Goal: Ask a question

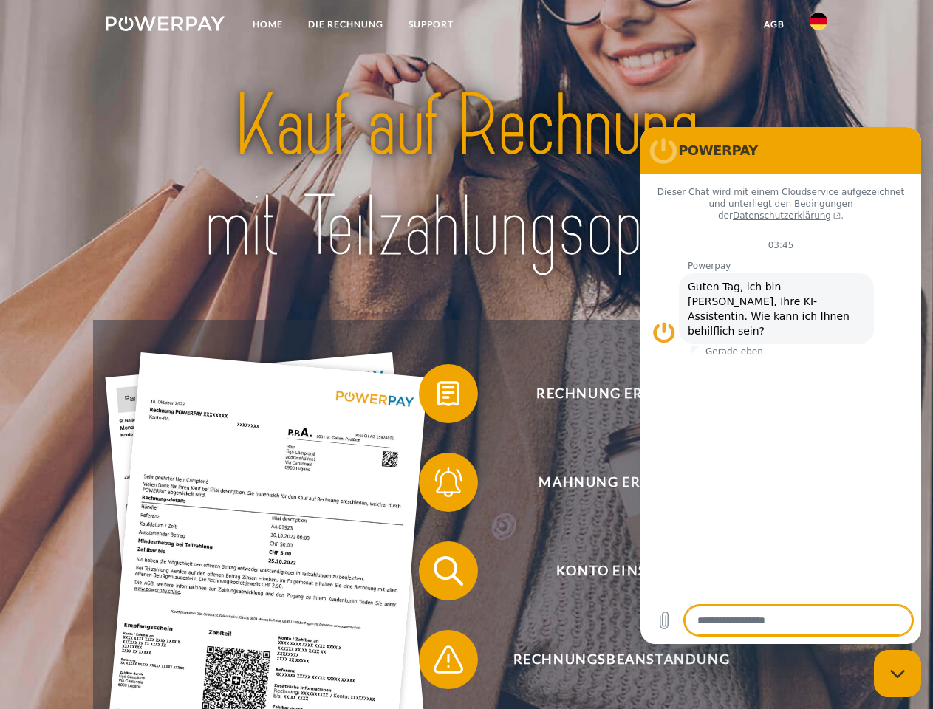
click at [165, 26] on img at bounding box center [165, 23] width 119 height 15
click at [818, 26] on img at bounding box center [819, 22] width 18 height 18
click at [773, 24] on link "agb" at bounding box center [774, 24] width 46 height 27
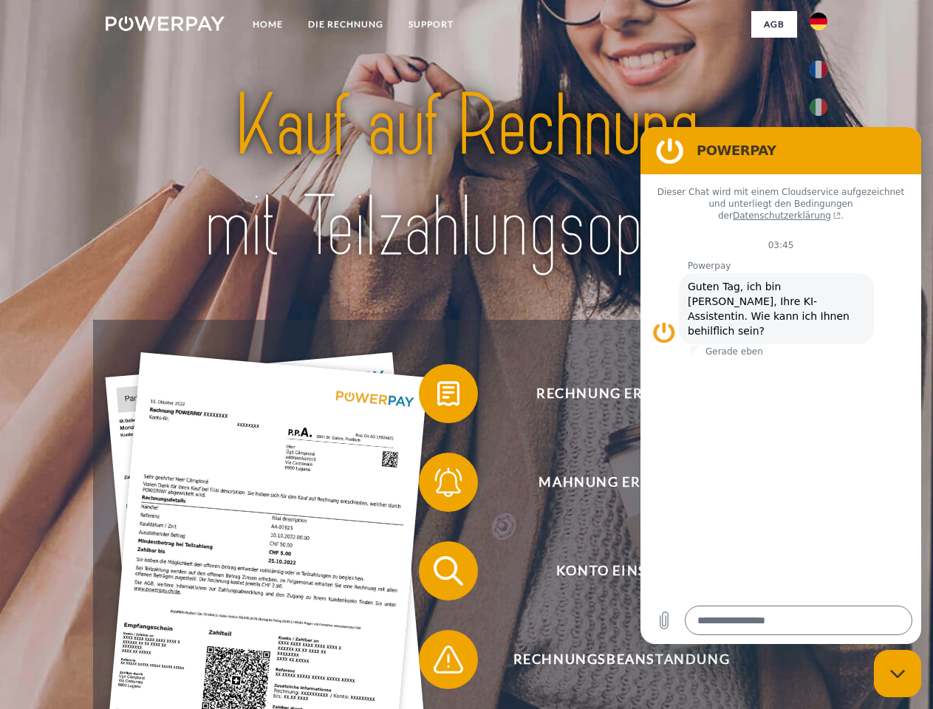
click at [437, 397] on span at bounding box center [426, 394] width 74 height 74
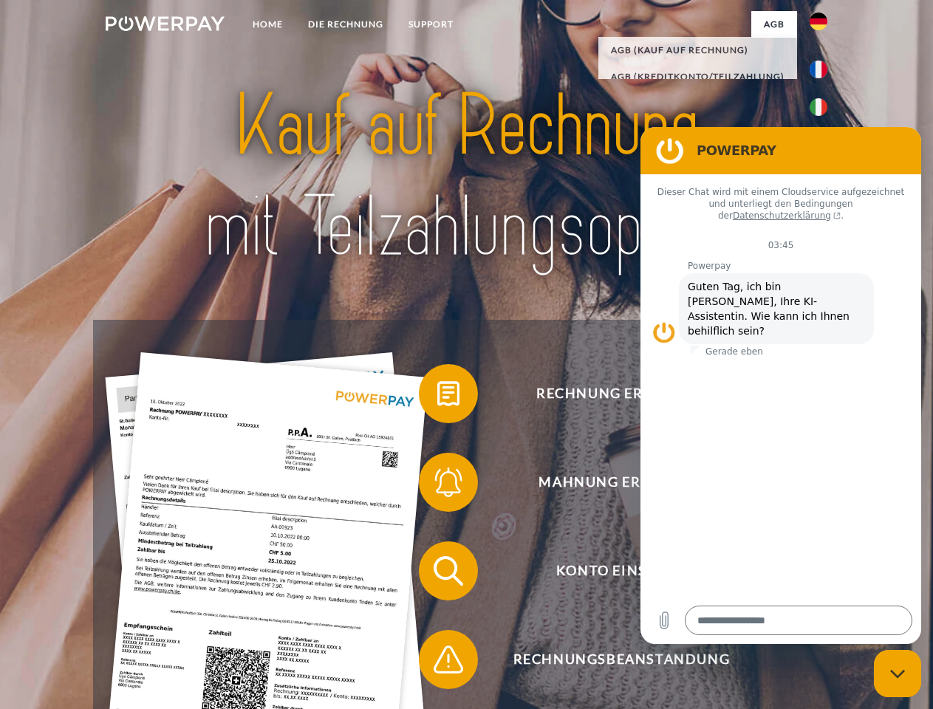
click at [437, 485] on span at bounding box center [426, 482] width 74 height 74
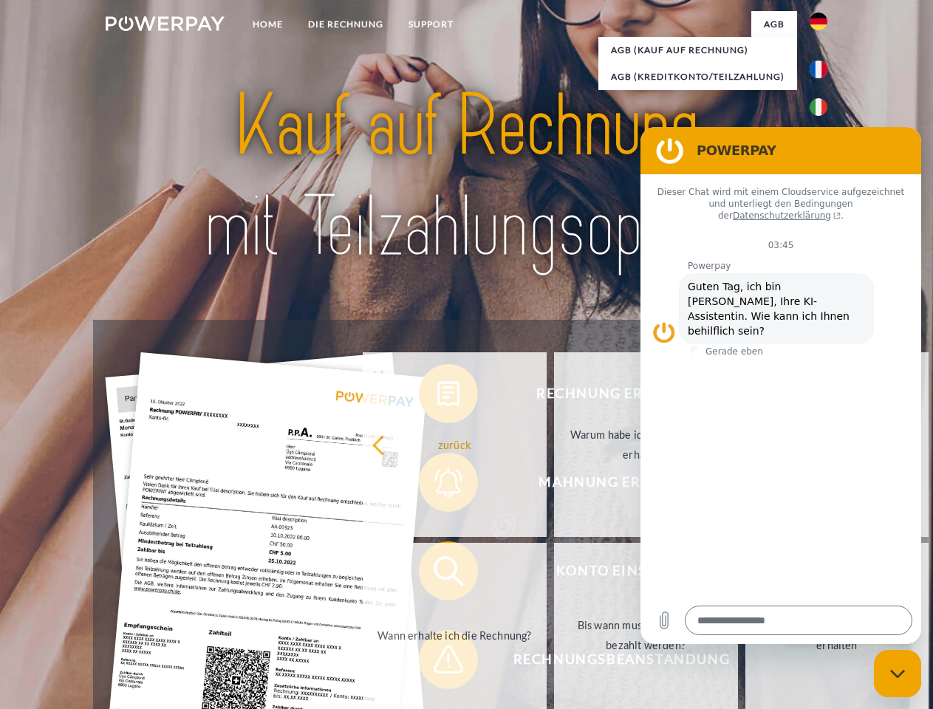
click at [554, 574] on link "Bis wann muss die Rechnung bezahlt werden?" at bounding box center [646, 635] width 184 height 185
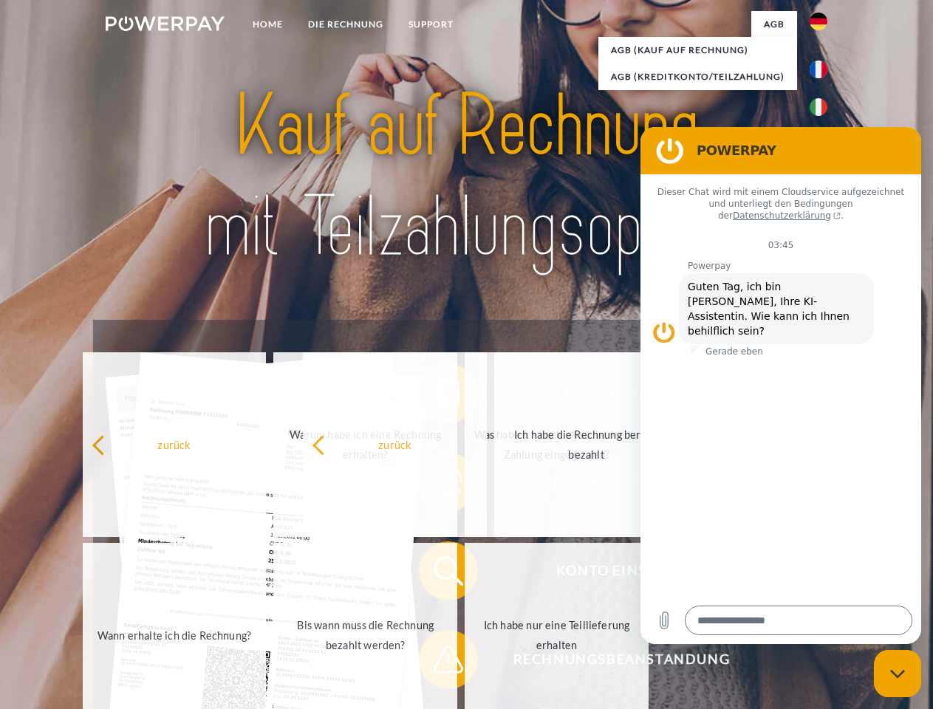
click at [437, 663] on span at bounding box center [426, 660] width 74 height 74
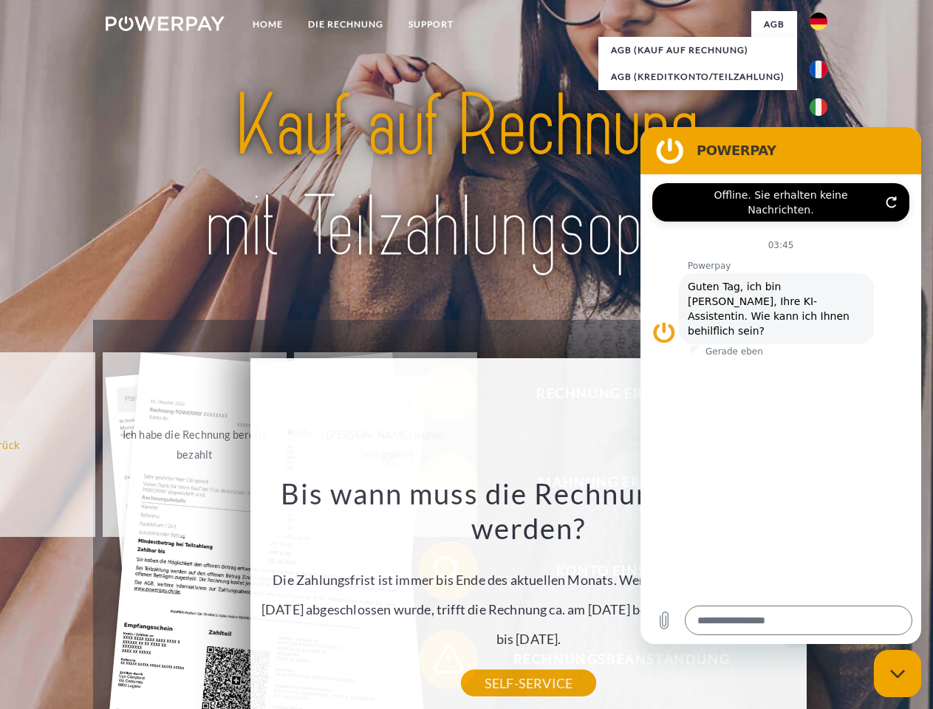
click at [898, 674] on icon "Messaging-Fenster schließen" at bounding box center [898, 674] width 16 height 10
type textarea "*"
